Goal: Check status: Check status

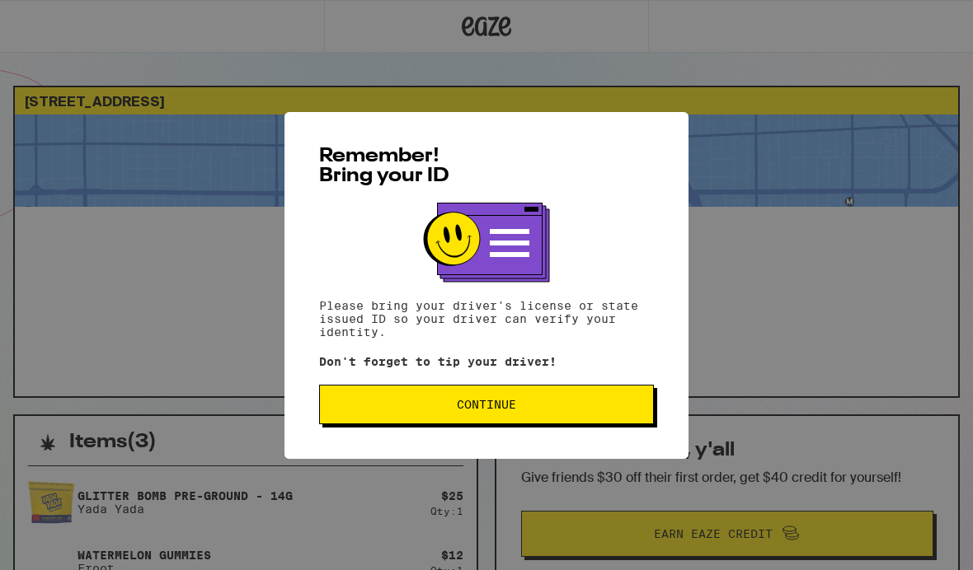
click at [528, 401] on button "Continue" at bounding box center [486, 405] width 335 height 40
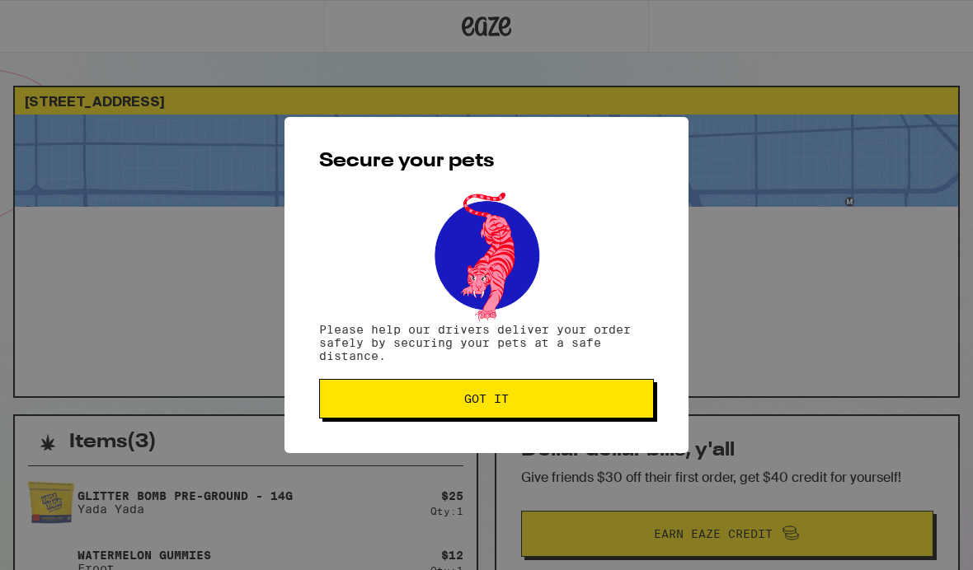
click at [528, 405] on span "Got it" at bounding box center [486, 399] width 307 height 12
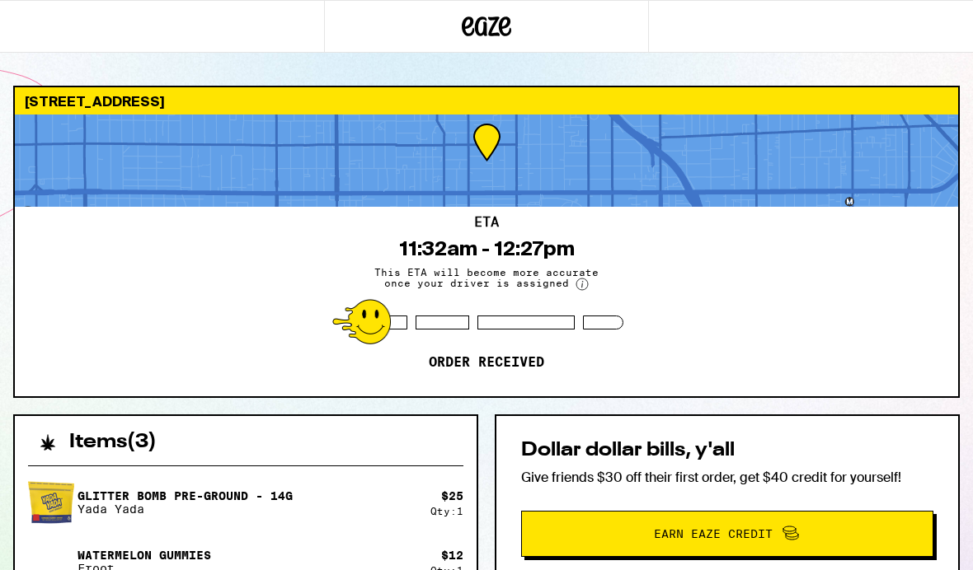
click at [773, 96] on div "[STREET_ADDRESS]" at bounding box center [486, 100] width 943 height 27
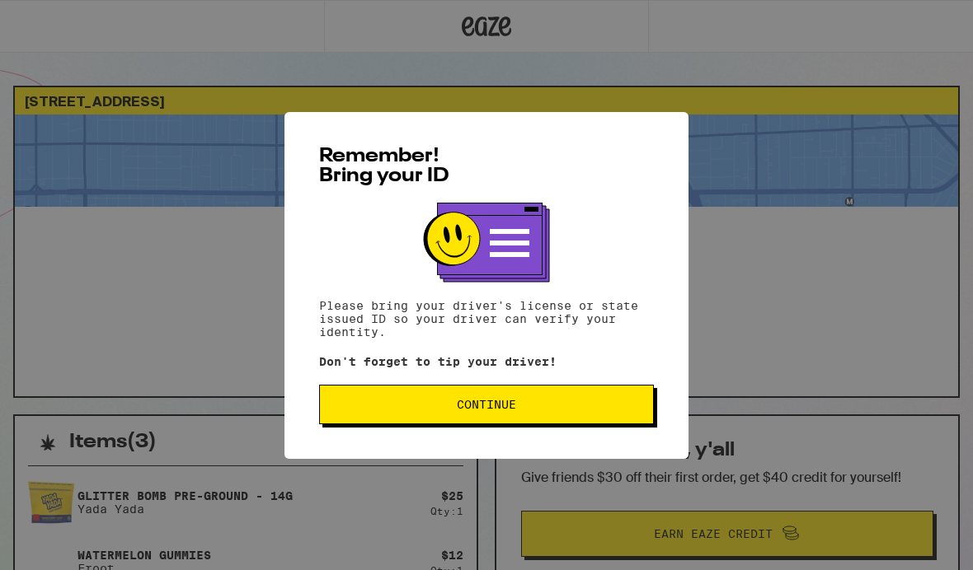
click at [506, 410] on span "Continue" at bounding box center [486, 405] width 59 height 12
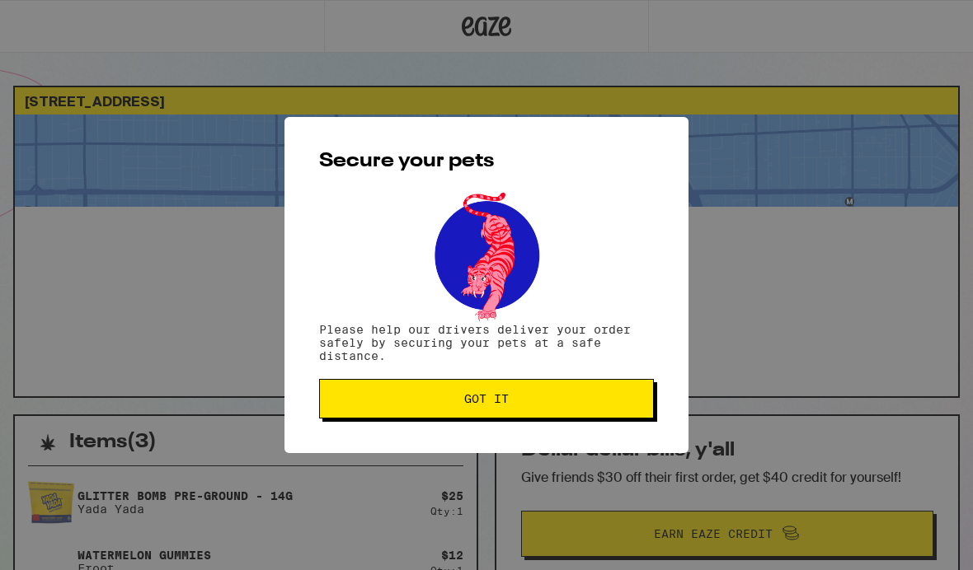
click at [516, 403] on span "Got it" at bounding box center [486, 399] width 307 height 12
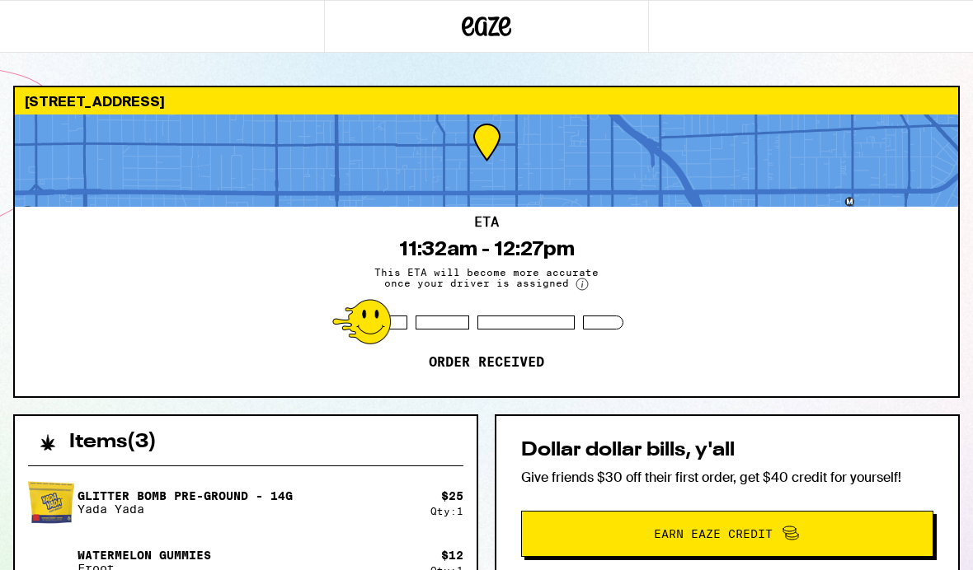
click at [731, 303] on div "ETA 11:32am - 12:27pm This ETA will become more accurate once your driver is as…" at bounding box center [486, 302] width 943 height 190
click at [731, 343] on div "ETA 11:32am - 12:27pm This ETA will become more accurate once your driver is as…" at bounding box center [486, 302] width 943 height 190
click at [726, 313] on div "ETA 11:32am - 12:27pm This ETA will become more accurate once your driver is as…" at bounding box center [486, 302] width 943 height 190
click at [833, 260] on div "ETA 11:32am - 12:27pm This ETA will become more accurate once your driver is as…" at bounding box center [486, 302] width 943 height 190
click at [802, 229] on div "ETA 11:32am - 12:27pm This ETA will become more accurate once your driver is as…" at bounding box center [486, 302] width 943 height 190
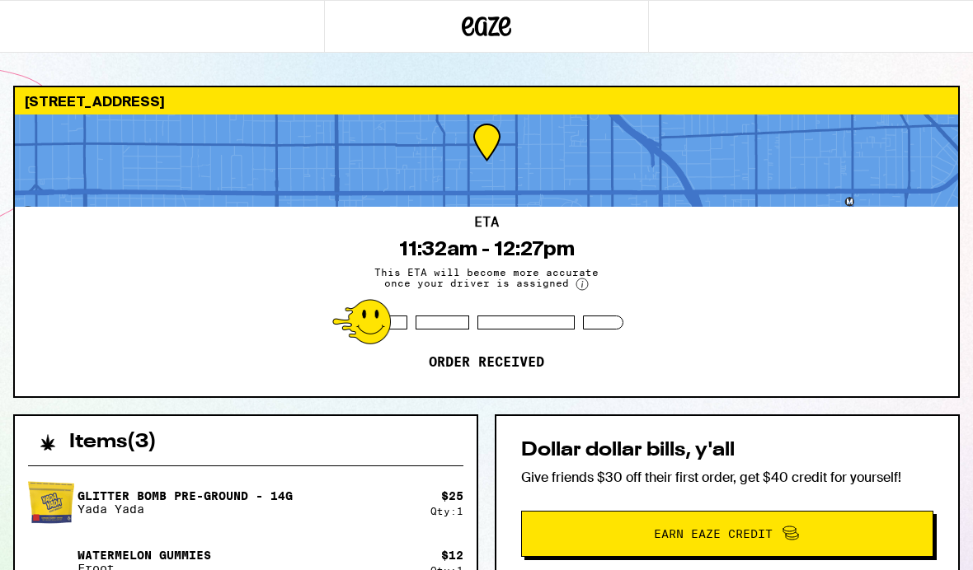
click at [790, 284] on div "ETA 11:32am - 12:27pm This ETA will become more accurate once your driver is as…" at bounding box center [486, 302] width 943 height 190
click at [822, 281] on div "ETA 11:32am - 12:27pm This ETA will become more accurate once your driver is as…" at bounding box center [486, 302] width 943 height 190
click at [822, 280] on div "ETA 11:32am - 12:27pm This ETA will become more accurate once your driver is as…" at bounding box center [486, 302] width 943 height 190
click at [802, 302] on div "ETA 11:32am - 12:27pm This ETA will become more accurate once your driver is as…" at bounding box center [486, 302] width 943 height 190
click at [101, 203] on div at bounding box center [486, 161] width 943 height 92
